Goal: Task Accomplishment & Management: Manage account settings

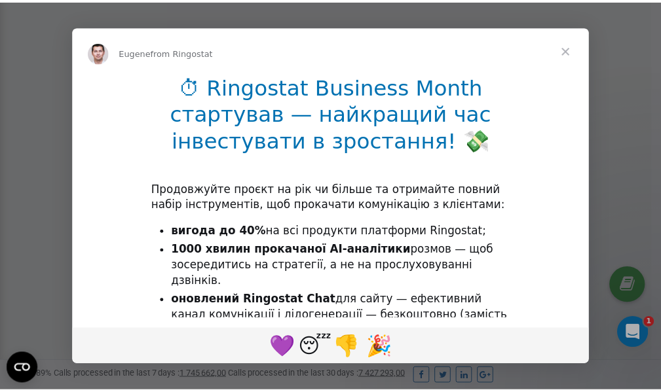
scroll to position [394, 0]
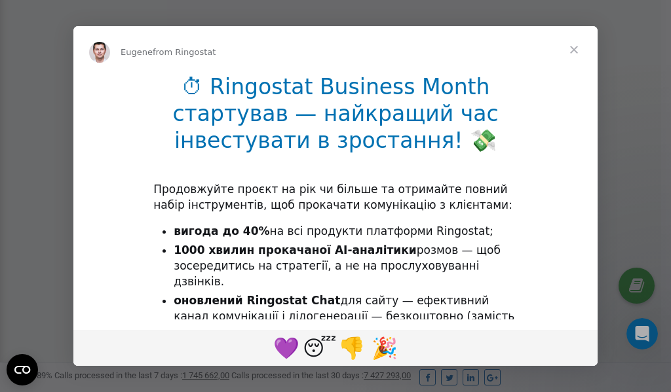
click at [576, 48] on span "Close" at bounding box center [573, 49] width 47 height 47
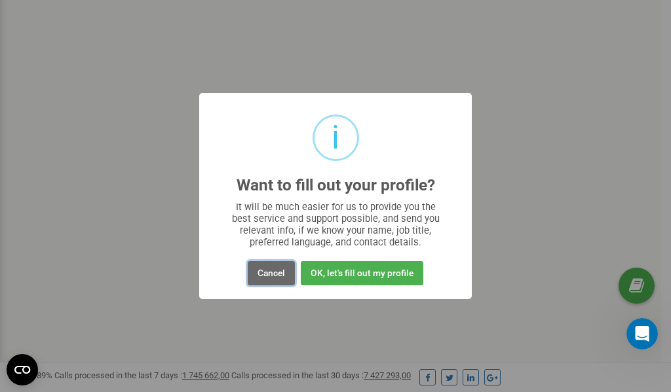
click at [274, 275] on button "Cancel" at bounding box center [271, 273] width 47 height 24
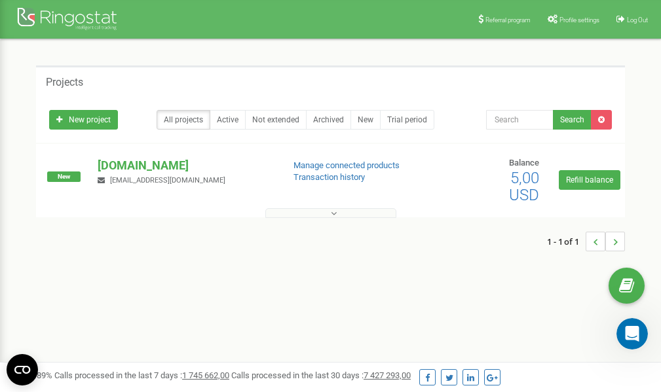
scroll to position [0, 0]
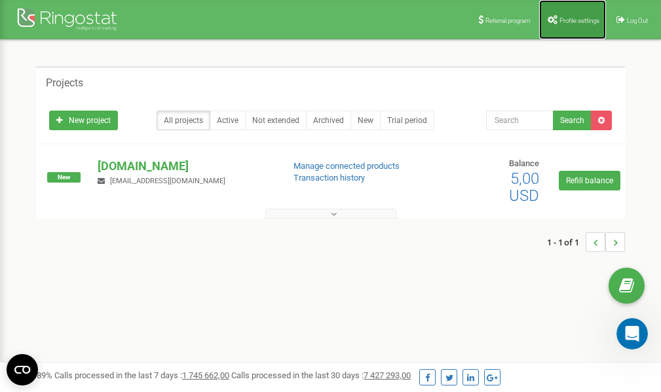
click at [569, 16] on link "Profile settings" at bounding box center [572, 19] width 67 height 39
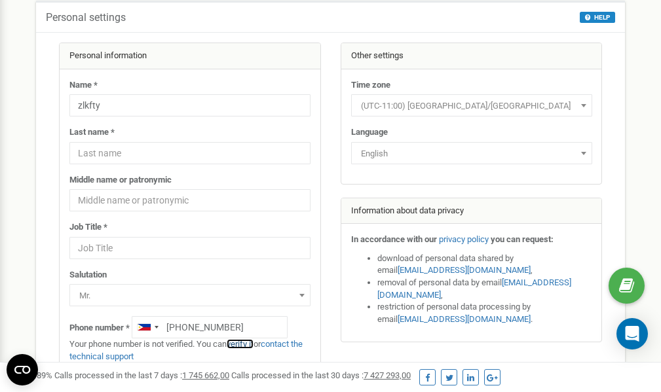
click at [249, 344] on link "verify it" at bounding box center [240, 344] width 27 height 10
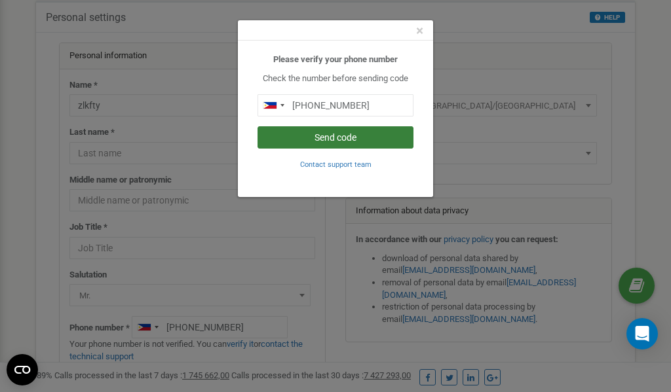
click at [312, 136] on button "Send code" at bounding box center [335, 137] width 156 height 22
